Goal: Transaction & Acquisition: Purchase product/service

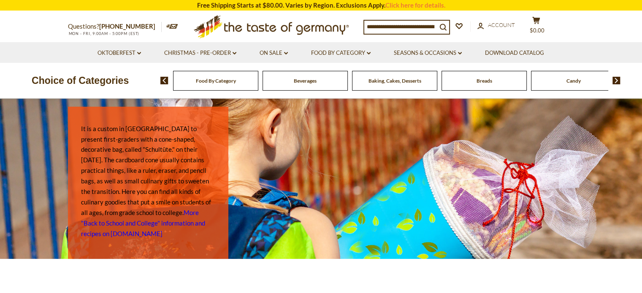
click at [237, 84] on div "Food By Category" at bounding box center [215, 81] width 85 height 20
click at [236, 84] on div "Food By Category" at bounding box center [215, 81] width 85 height 20
click at [220, 84] on span "Food By Category" at bounding box center [216, 81] width 40 height 6
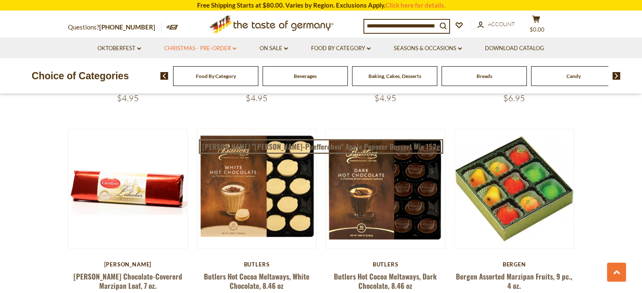
scroll to position [1102, 0]
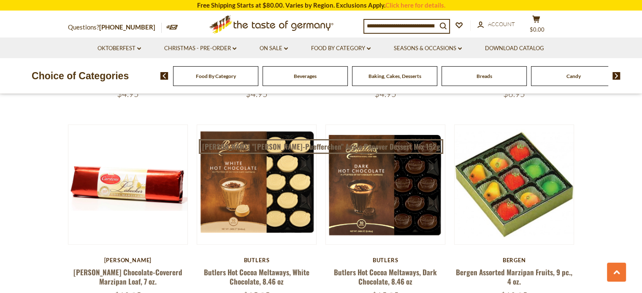
click at [284, 13] on icon ".st0{fill:#EDD300;} .st1{fill:#D33E21;}" at bounding box center [271, 24] width 158 height 26
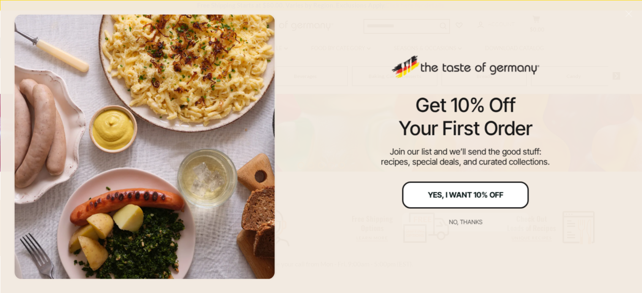
scroll to position [203, 0]
click at [448, 197] on div "Yes, I Want 10% Off" at bounding box center [465, 195] width 76 height 8
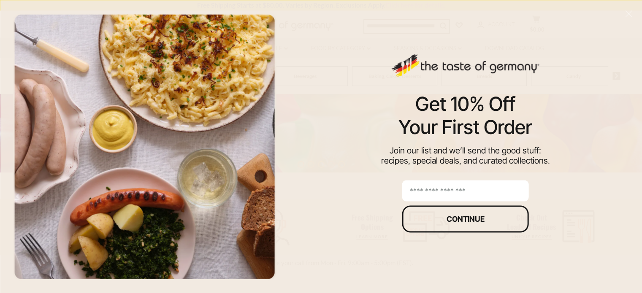
click at [449, 189] on input "email" at bounding box center [465, 190] width 127 height 21
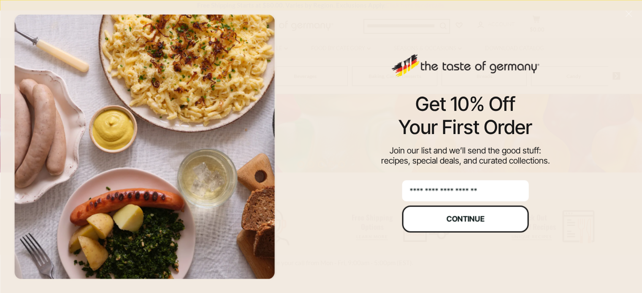
type input "**********"
click at [454, 216] on div "Continue" at bounding box center [465, 219] width 38 height 8
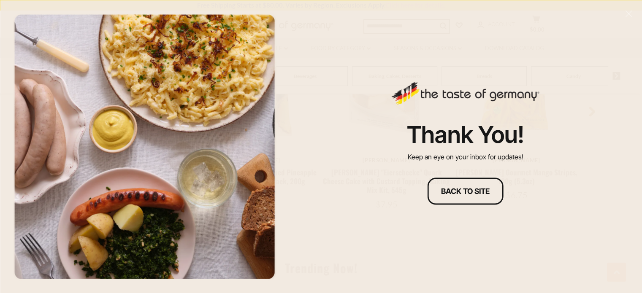
scroll to position [695, 0]
click at [469, 189] on div "Back to site" at bounding box center [465, 191] width 49 height 8
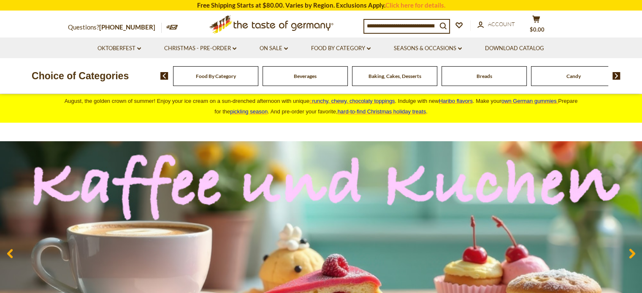
scroll to position [0, 0]
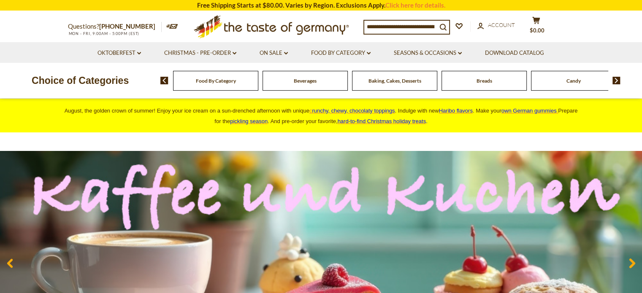
click at [469, 189] on img at bounding box center [321, 263] width 642 height 224
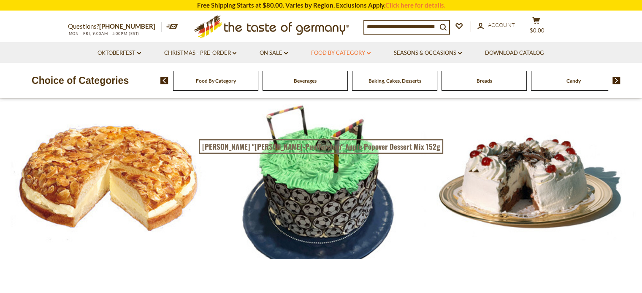
click at [370, 53] on icon at bounding box center [369, 53] width 4 height 3
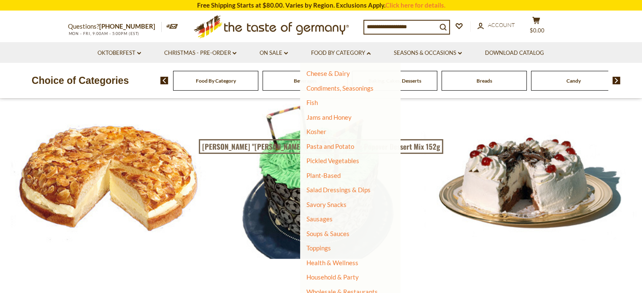
scroll to position [161, 0]
click at [325, 218] on link "Sausages" at bounding box center [319, 220] width 26 height 8
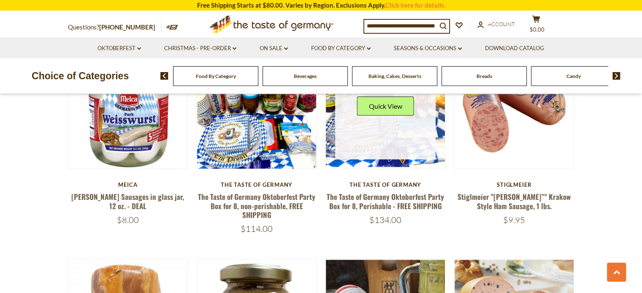
scroll to position [304, 0]
click at [325, 218] on div "$134.00" at bounding box center [385, 220] width 120 height 11
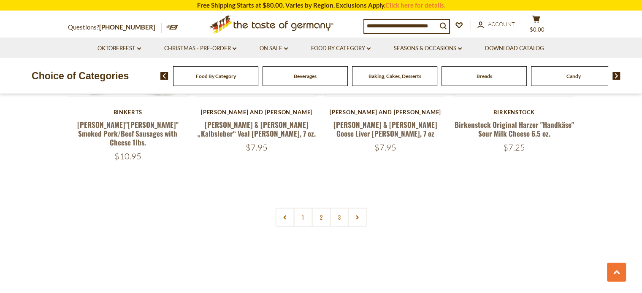
scroll to position [2062, 0]
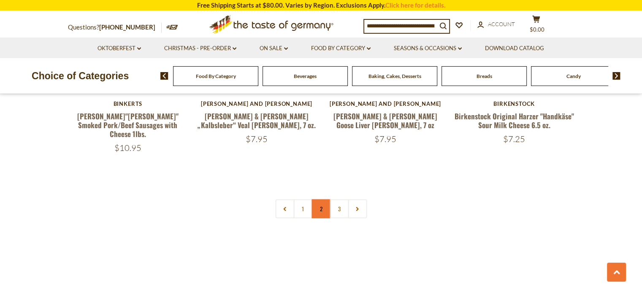
click at [318, 200] on link "2" at bounding box center [320, 209] width 19 height 19
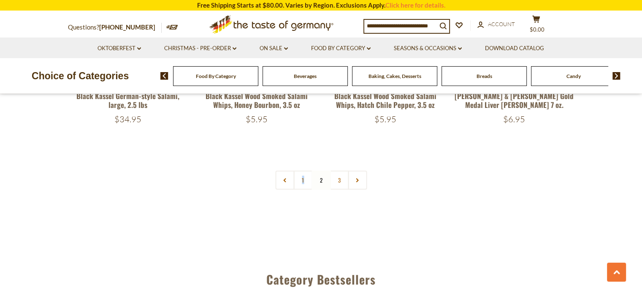
scroll to position [2043, 0]
click at [321, 171] on nav "1 2 3" at bounding box center [321, 180] width 92 height 19
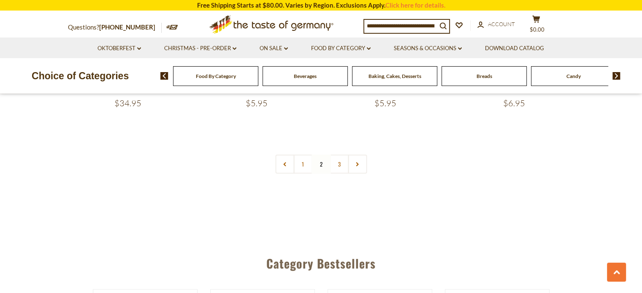
scroll to position [2054, 0]
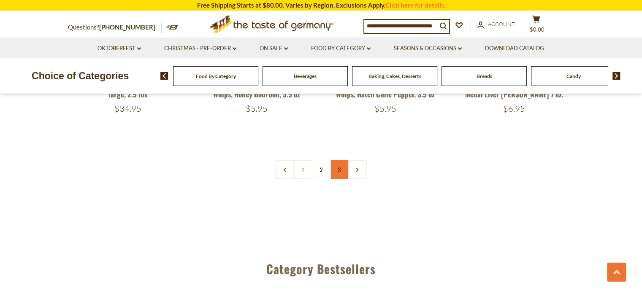
click at [339, 160] on link "3" at bounding box center [339, 169] width 19 height 19
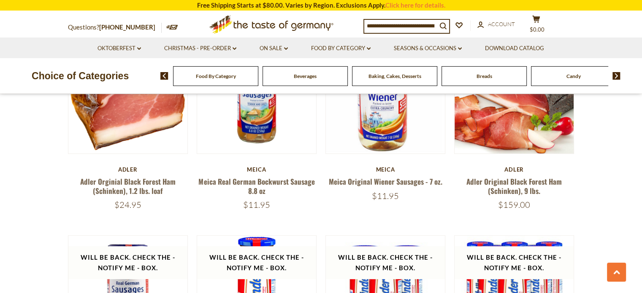
scroll to position [314, 0]
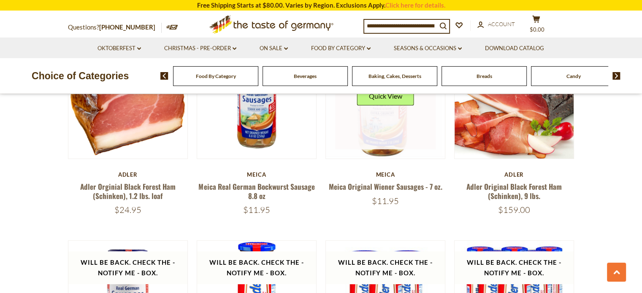
click at [339, 153] on img at bounding box center [385, 98] width 119 height 118
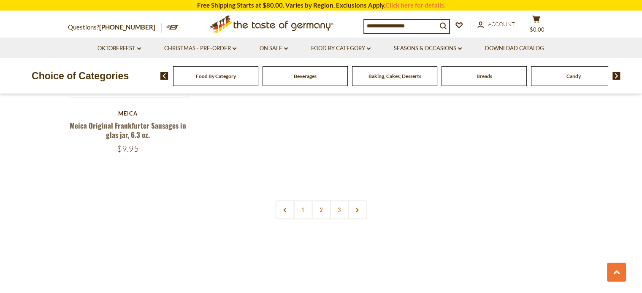
scroll to position [778, 0]
click at [333, 208] on link "3" at bounding box center [339, 209] width 19 height 19
click at [333, 208] on nav "1 2 3" at bounding box center [321, 206] width 92 height 19
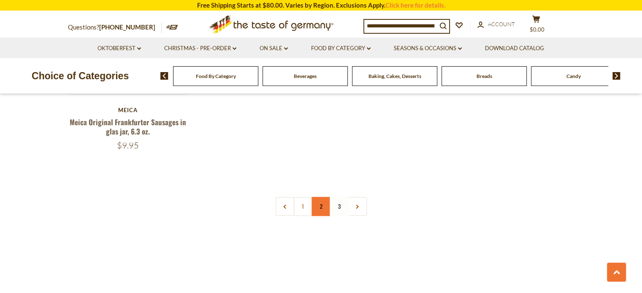
click at [325, 209] on link "2" at bounding box center [320, 206] width 19 height 19
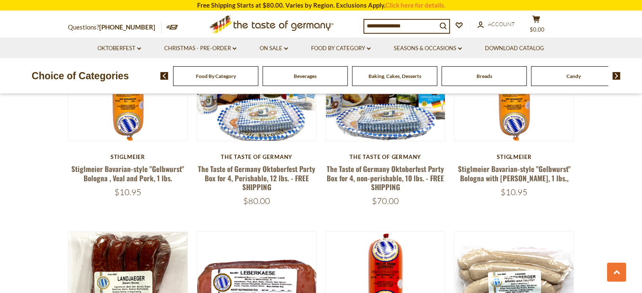
scroll to position [314, 0]
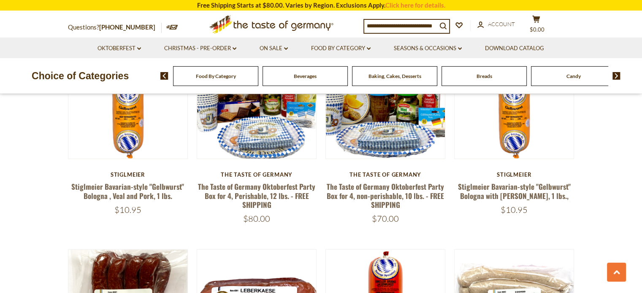
click at [325, 209] on h5 "The Taste of Germany Oktoberfest Party Box for 4, non-perishable, 10 lbs. - FRE…" at bounding box center [385, 195] width 120 height 27
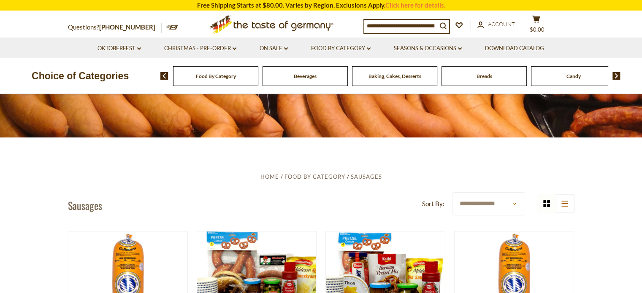
scroll to position [121, 0]
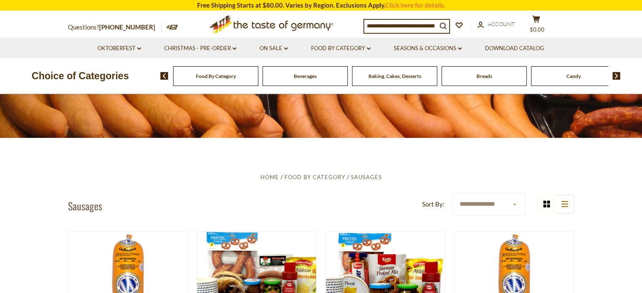
click at [339, 216] on header "**********" at bounding box center [321, 206] width 506 height 26
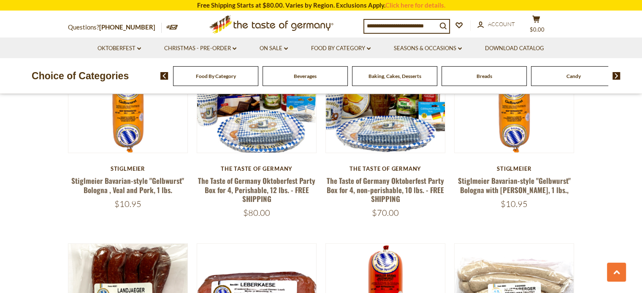
scroll to position [320, 0]
click at [338, 211] on div "$70.00" at bounding box center [385, 212] width 120 height 11
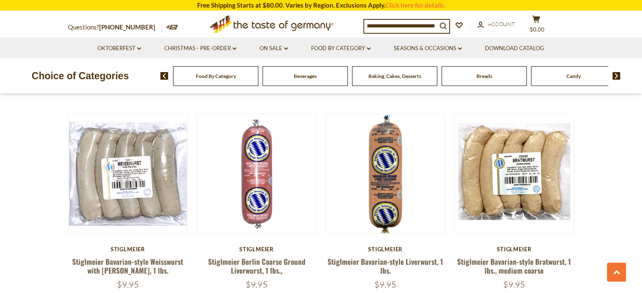
scroll to position [651, 0]
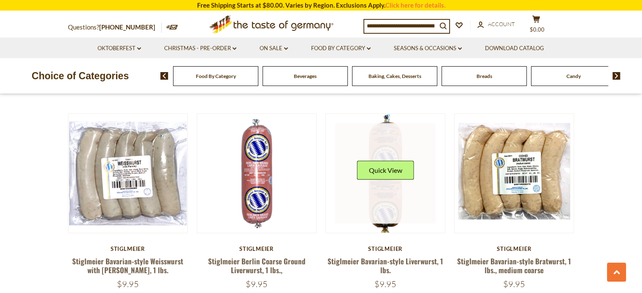
click at [428, 226] on img at bounding box center [385, 173] width 119 height 119
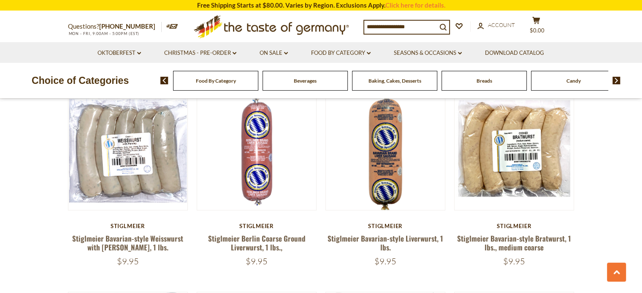
scroll to position [651, 0]
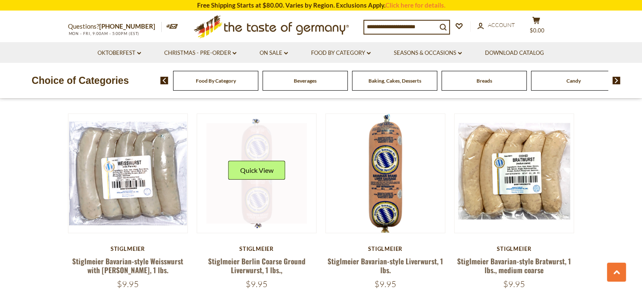
click at [252, 145] on link at bounding box center [256, 173] width 100 height 100
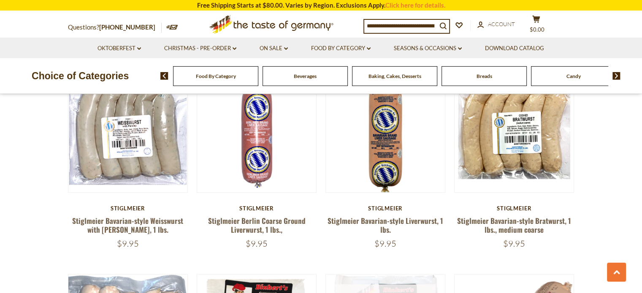
scroll to position [691, 0]
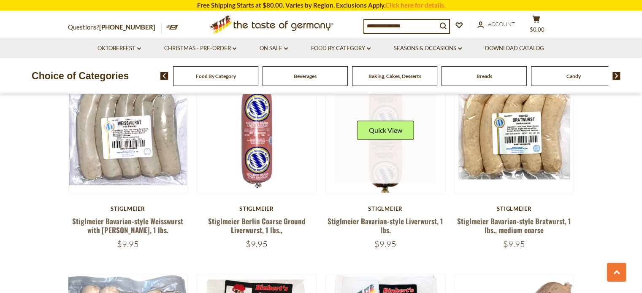
click at [383, 165] on link at bounding box center [385, 133] width 100 height 100
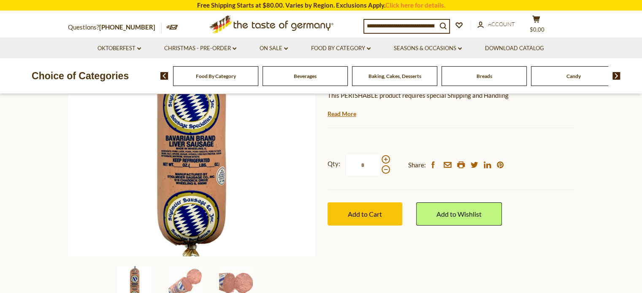
scroll to position [133, 0]
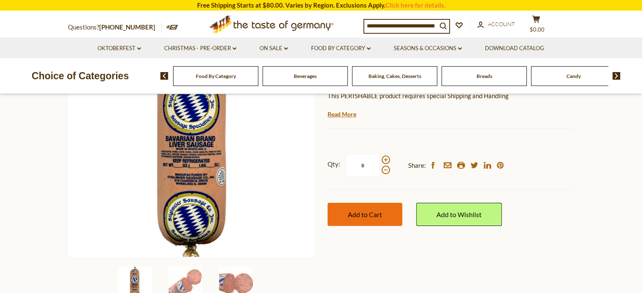
click at [386, 219] on button "Add to Cart" at bounding box center [364, 214] width 75 height 23
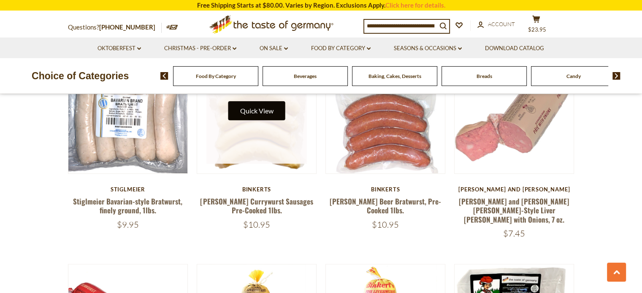
scroll to position [911, 0]
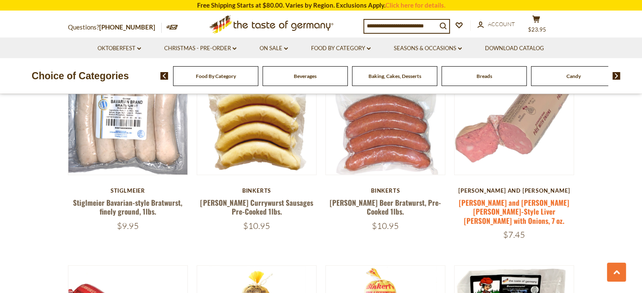
click at [535, 201] on link "[PERSON_NAME] and [PERSON_NAME] [PERSON_NAME]-Style Liver [PERSON_NAME] with On…" at bounding box center [514, 211] width 111 height 29
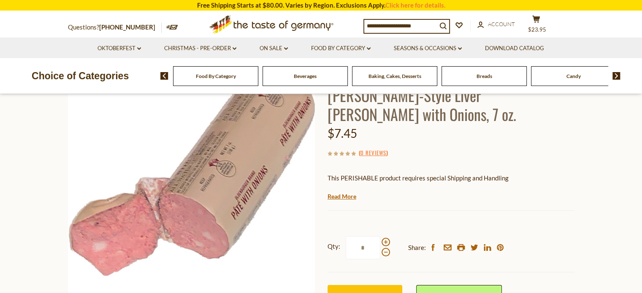
scroll to position [87, 0]
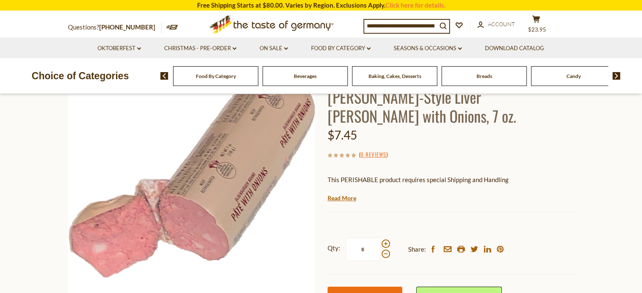
click at [357, 293] on span "Add to Cart" at bounding box center [365, 298] width 34 height 8
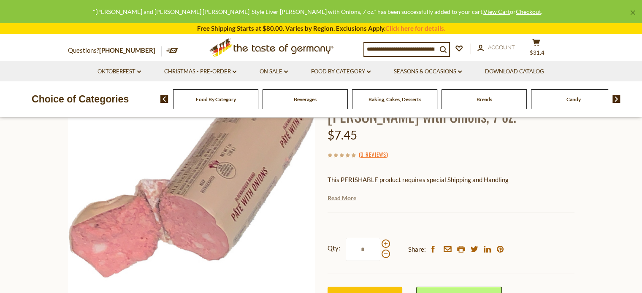
click at [347, 194] on link "Read More" at bounding box center [341, 198] width 29 height 8
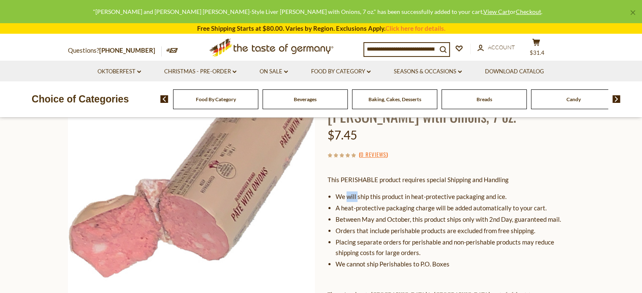
click at [347, 192] on li "We will ship this product in heat-protective packaging and ice." at bounding box center [454, 197] width 239 height 11
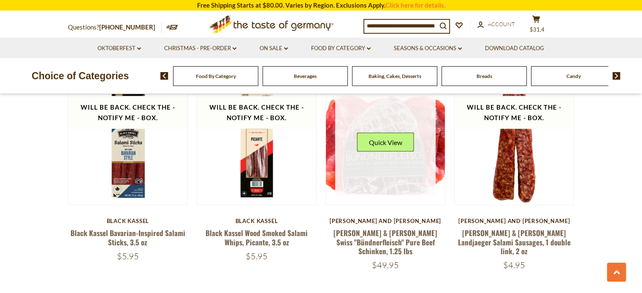
scroll to position [1692, 0]
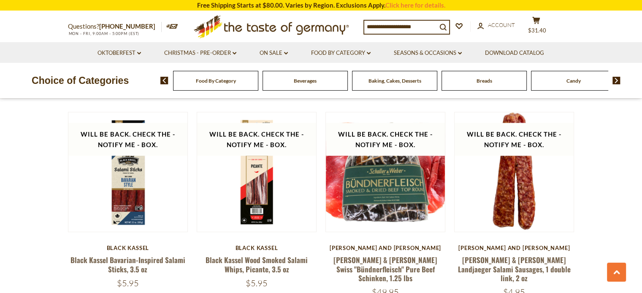
scroll to position [1692, 0]
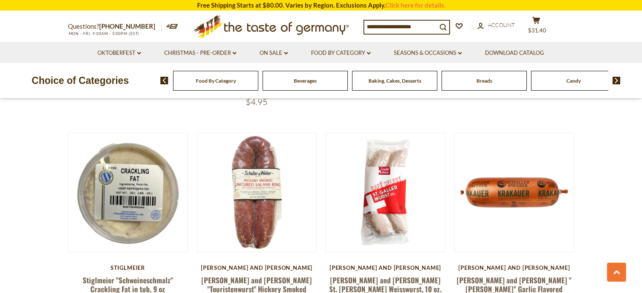
scroll to position [2723, 0]
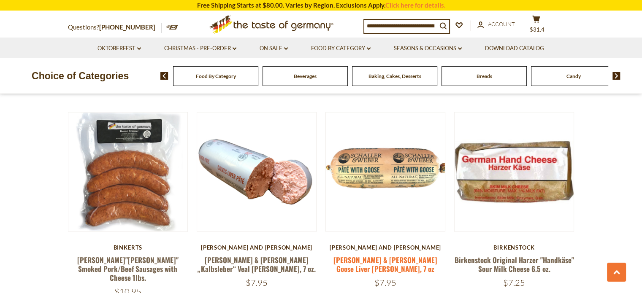
scroll to position [1916, 0]
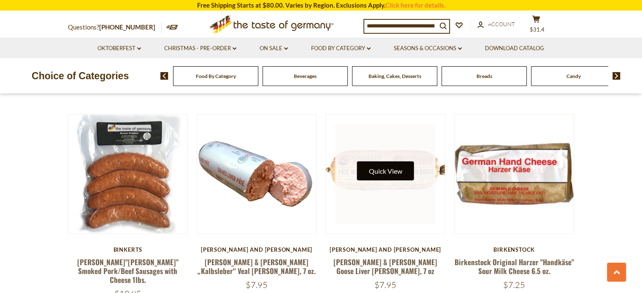
click at [397, 162] on button "Quick View" at bounding box center [385, 171] width 57 height 19
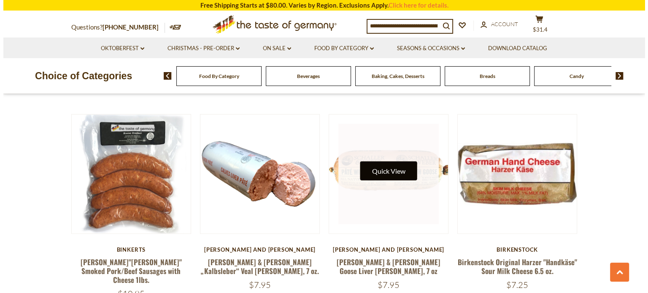
scroll to position [1918, 0]
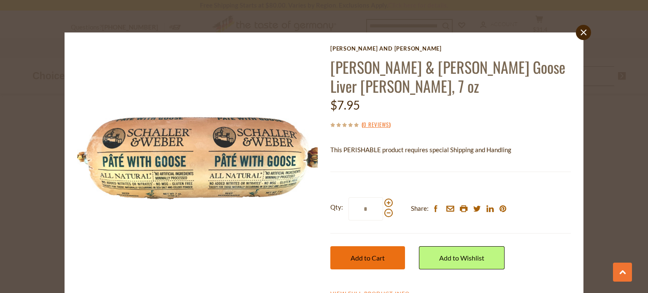
click at [383, 246] on button "Add to Cart" at bounding box center [367, 257] width 75 height 23
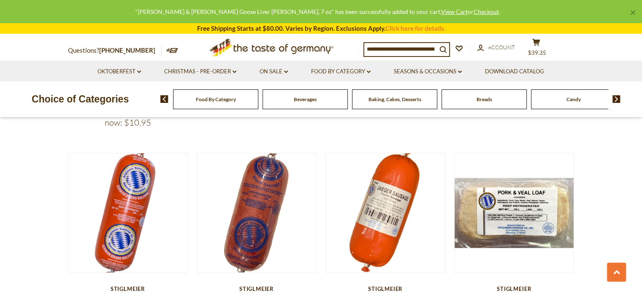
scroll to position [1675, 0]
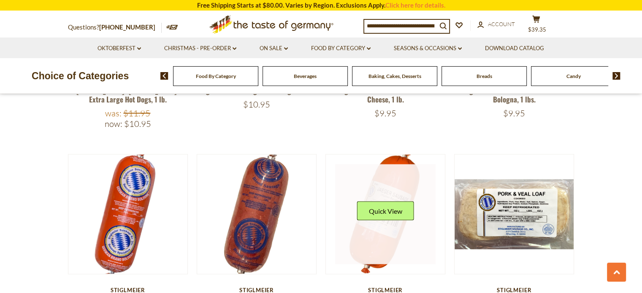
click at [443, 155] on img at bounding box center [385, 214] width 119 height 119
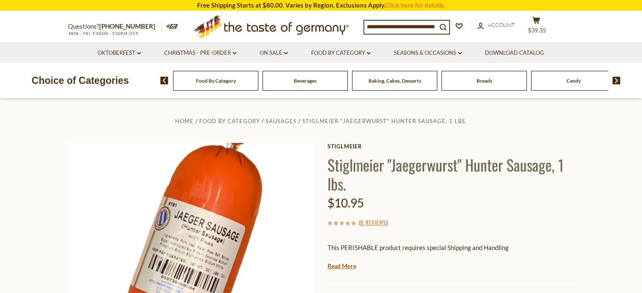
click at [376, 184] on h1 "Stiglmeier "Jaegerwurst" Hunter Sausage, 1 lbs." at bounding box center [450, 174] width 247 height 38
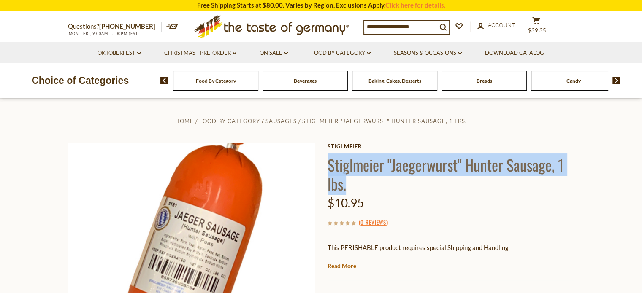
click at [376, 184] on h1 "Stiglmeier "Jaegerwurst" Hunter Sausage, 1 lbs." at bounding box center [450, 174] width 247 height 38
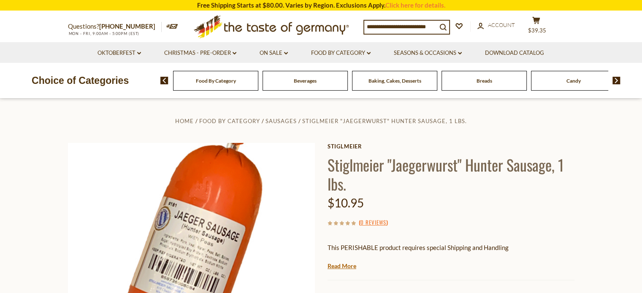
click at [376, 184] on h1 "Stiglmeier "Jaegerwurst" Hunter Sausage, 1 lbs." at bounding box center [450, 174] width 247 height 38
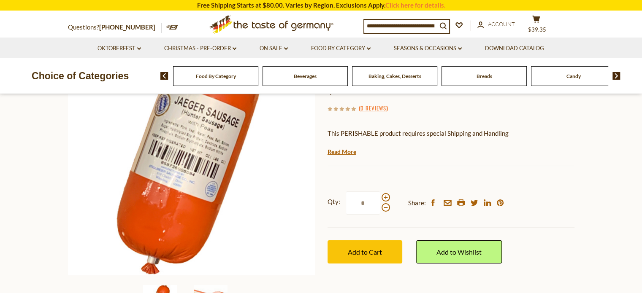
scroll to position [115, 0]
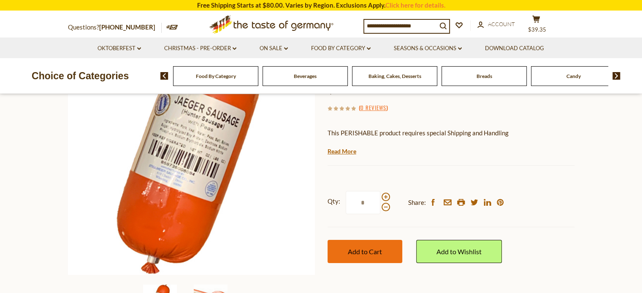
click at [376, 256] on button "Add to Cart" at bounding box center [364, 251] width 75 height 23
click at [370, 253] on span "Add to Cart" at bounding box center [365, 252] width 34 height 8
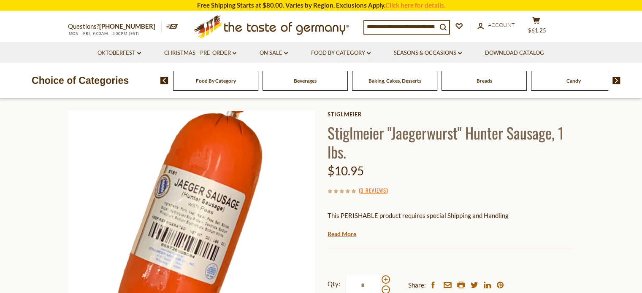
scroll to position [34, 0]
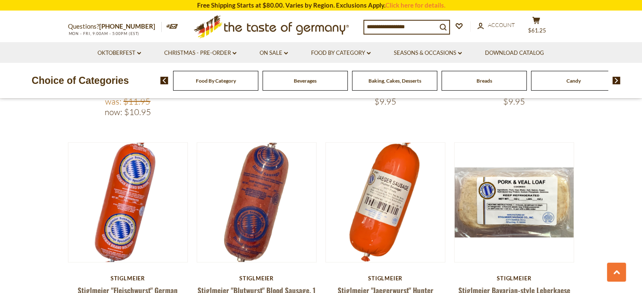
scroll to position [1675, 0]
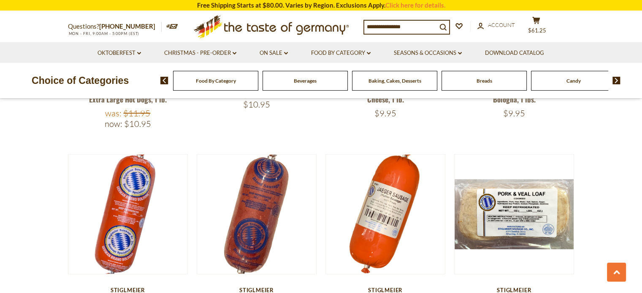
click at [278, 58] on li "On Sale dropdown_arrow All On Sale Feature Sale Discount Deals All Discount Dea…" at bounding box center [273, 52] width 50 height 21
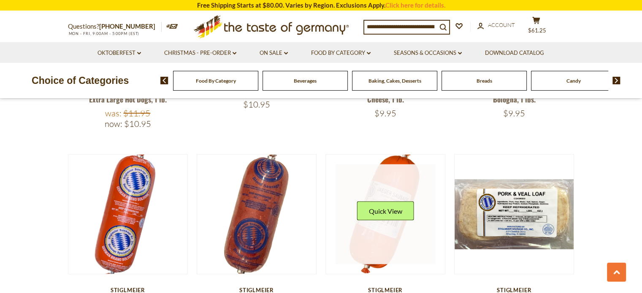
click at [400, 165] on link at bounding box center [385, 215] width 100 height 100
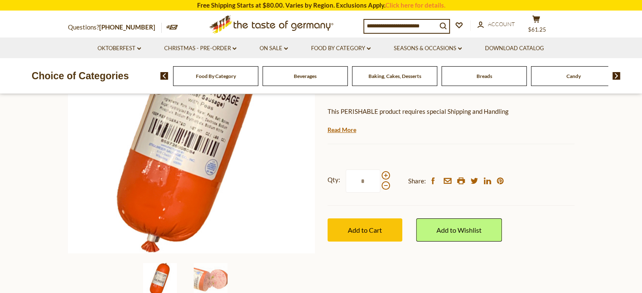
scroll to position [143, 0]
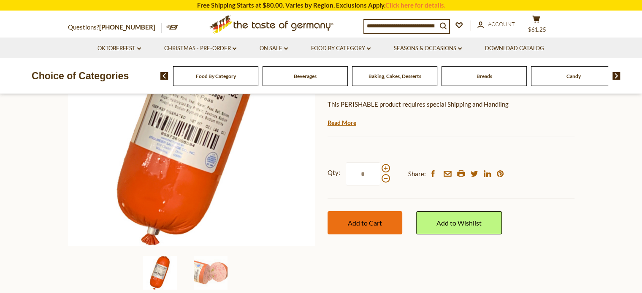
click at [380, 224] on span "Add to Cart" at bounding box center [365, 223] width 34 height 8
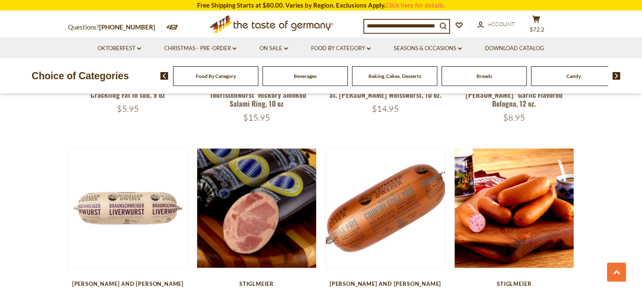
scroll to position [1045, 0]
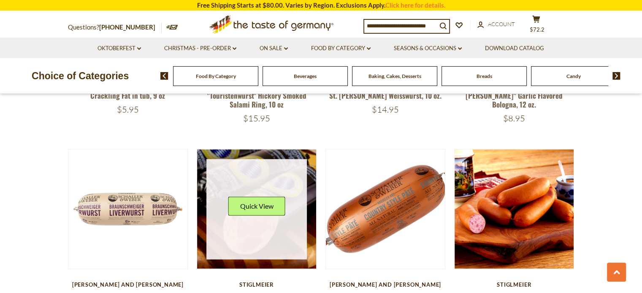
click at [289, 225] on link at bounding box center [256, 209] width 100 height 100
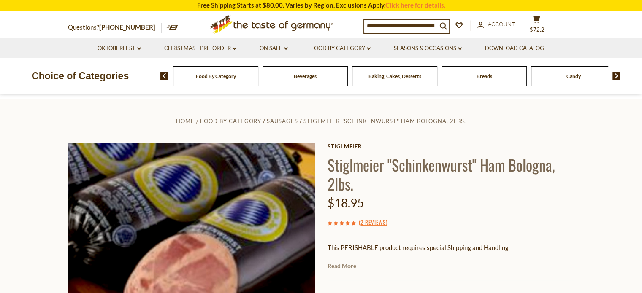
scroll to position [118, 0]
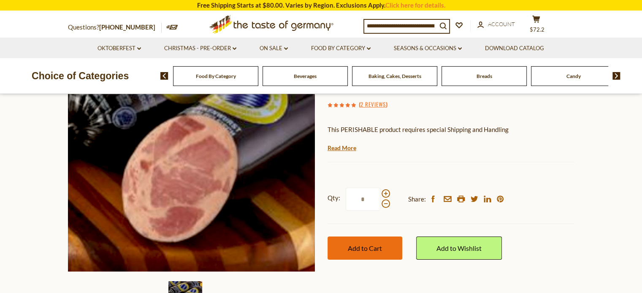
click at [355, 249] on span "Add to Cart" at bounding box center [365, 248] width 34 height 8
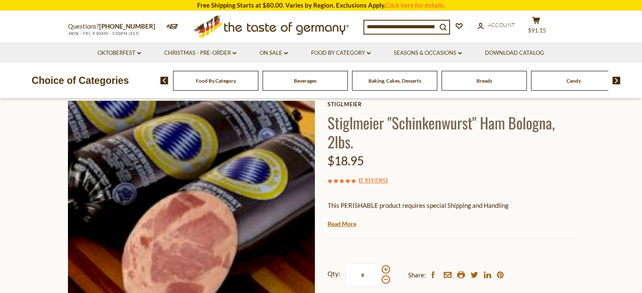
scroll to position [0, 0]
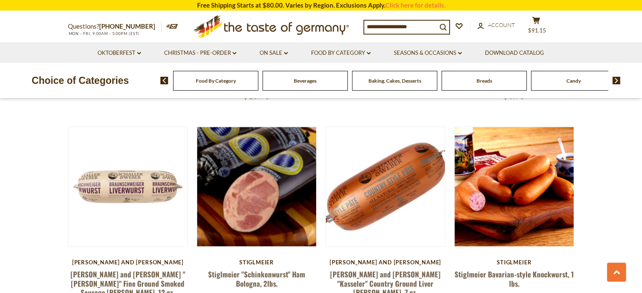
scroll to position [1045, 0]
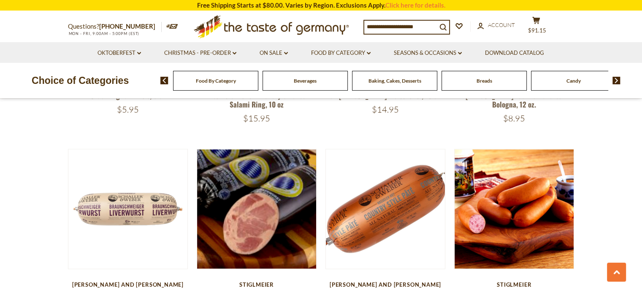
click at [0, 7] on section "Free Shipping Starts at $80.00. Varies by Region. Exclusions Apply. Click here …" at bounding box center [321, 5] width 642 height 11
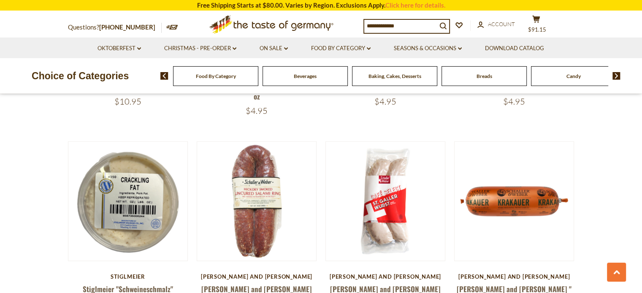
scroll to position [843, 0]
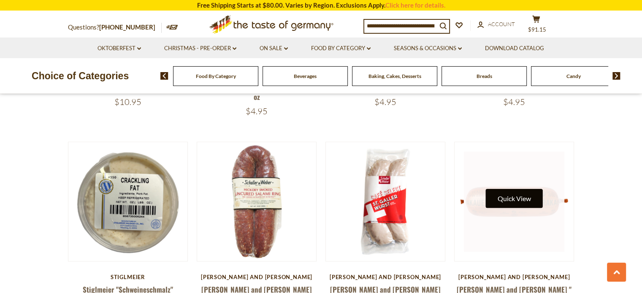
click at [496, 189] on button "Quick View" at bounding box center [514, 198] width 57 height 19
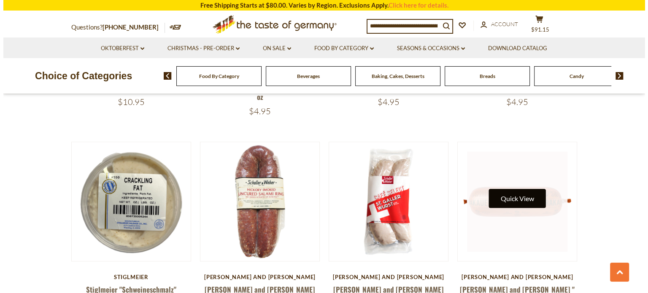
scroll to position [844, 0]
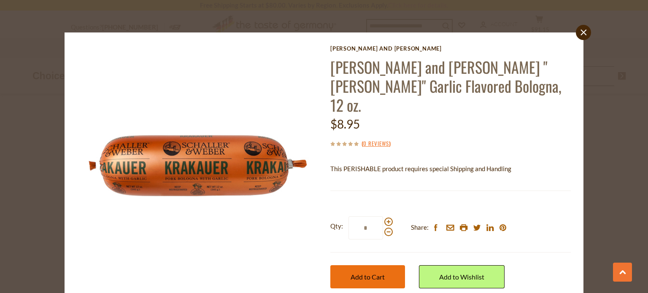
click at [376, 273] on span "Add to Cart" at bounding box center [368, 277] width 34 height 8
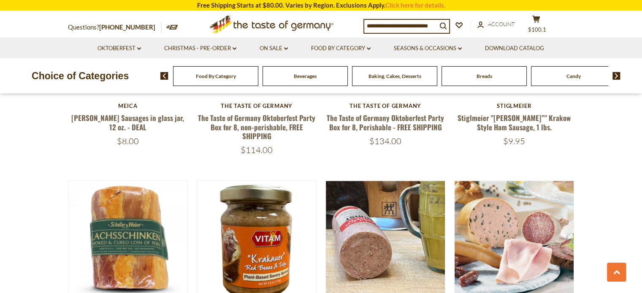
scroll to position [382, 0]
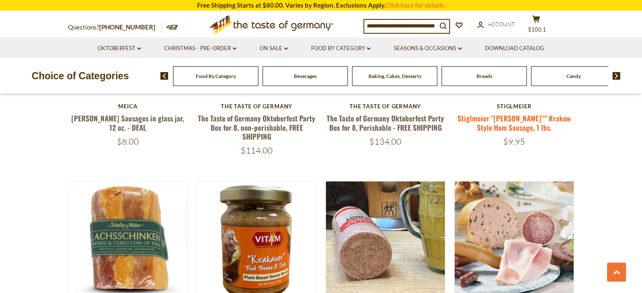
click at [512, 120] on link "Stiglmeier "[PERSON_NAME]”" Krakow Style Ham Sausage, 1 lbs." at bounding box center [513, 122] width 113 height 19
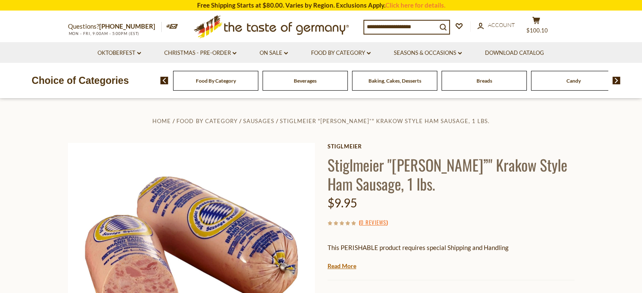
click at [512, 120] on ul "Home Food By Category Sausages Stiglmeier "Krakauer”" Krakow Style Ham Sausage,…" at bounding box center [321, 121] width 506 height 11
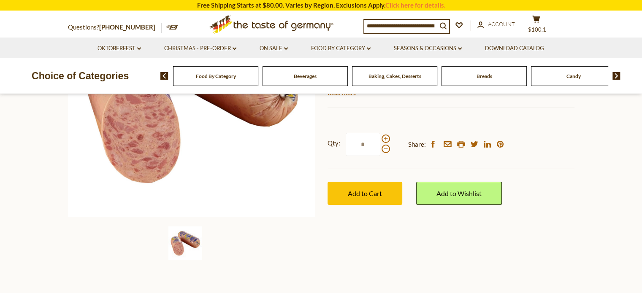
scroll to position [172, 0]
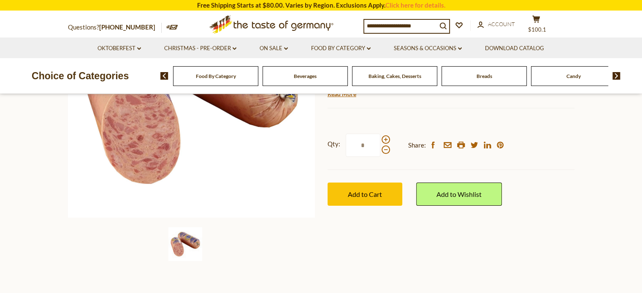
click at [375, 177] on div "Qty: * Share: facebook email printer twitter linkedin pinterest Add to Cart" at bounding box center [450, 169] width 247 height 97
click at [368, 195] on span "Add to Cart" at bounding box center [365, 194] width 34 height 8
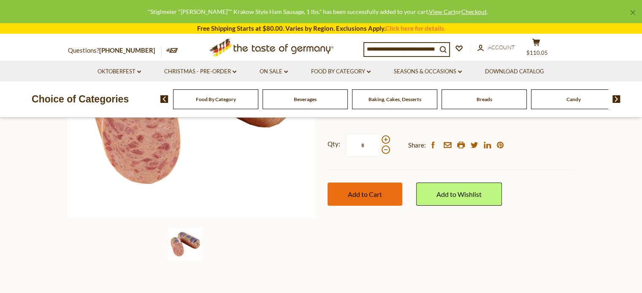
click at [368, 195] on span "Add to Cart" at bounding box center [365, 194] width 34 height 8
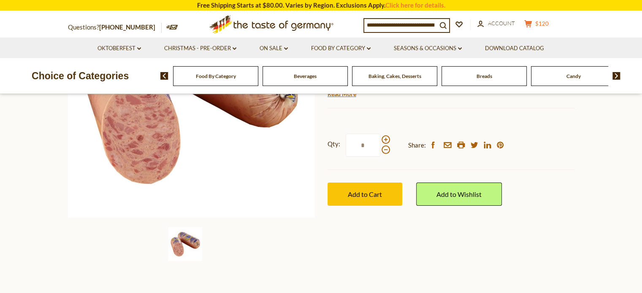
click at [538, 25] on button "cart $120" at bounding box center [536, 25] width 25 height 11
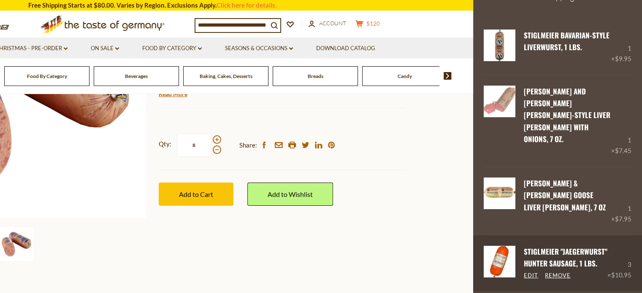
scroll to position [25, 0]
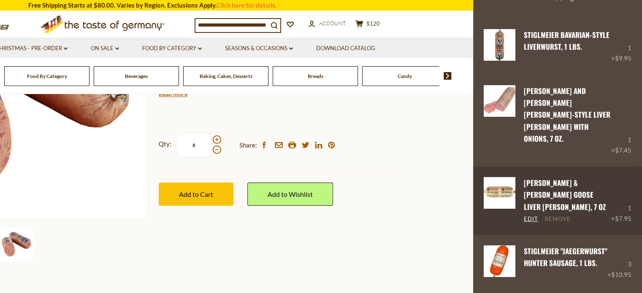
click at [566, 216] on link "Remove" at bounding box center [558, 220] width 26 height 8
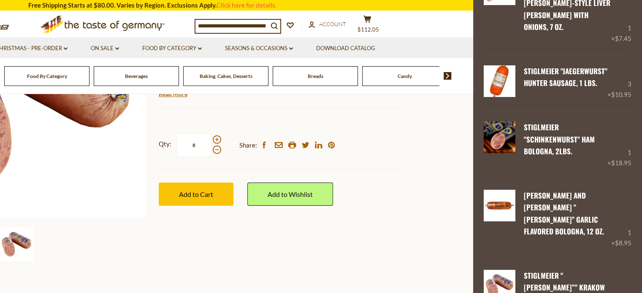
scroll to position [137, 0]
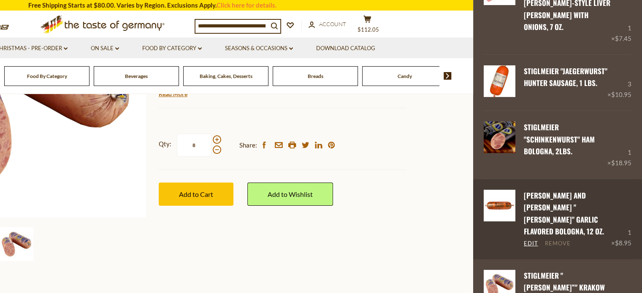
click at [566, 240] on link "Remove" at bounding box center [558, 244] width 26 height 8
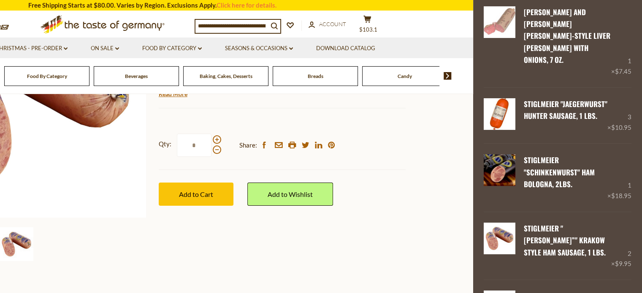
scroll to position [119, 0]
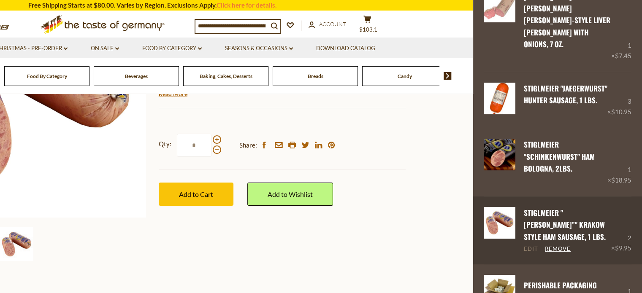
click at [535, 246] on link "Edit" at bounding box center [531, 250] width 14 height 8
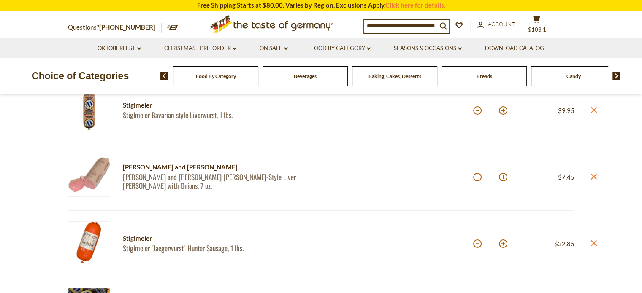
scroll to position [128, 0]
click at [478, 244] on button at bounding box center [477, 243] width 8 height 8
type input "*"
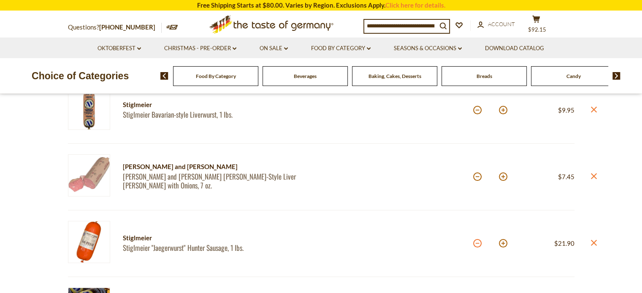
click at [477, 243] on button at bounding box center [477, 243] width 8 height 8
type input "*"
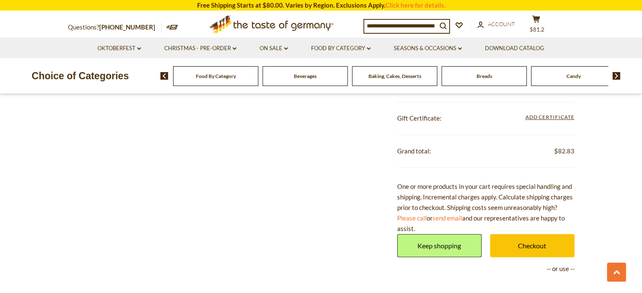
scroll to position [602, 0]
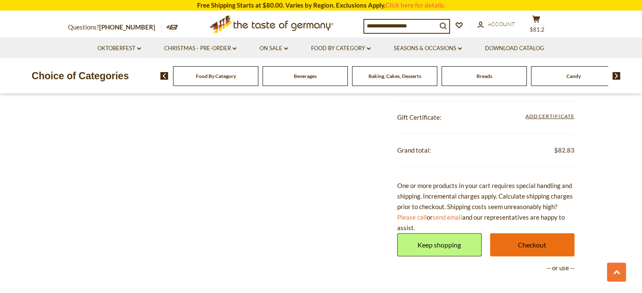
click at [530, 246] on link "Checkout" at bounding box center [532, 244] width 84 height 23
